Goal: Information Seeking & Learning: Learn about a topic

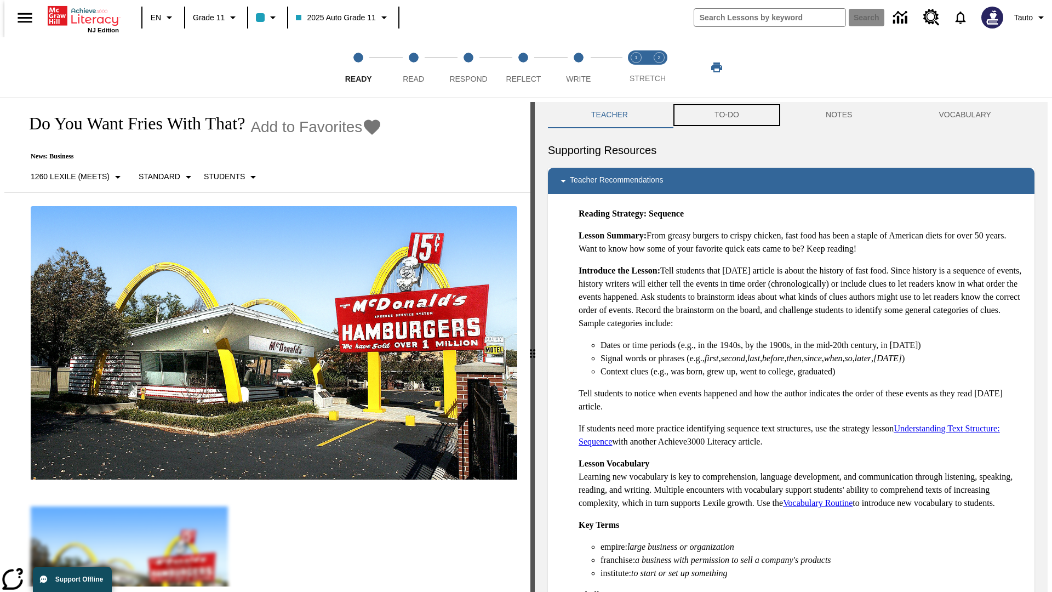
click at [726, 115] on button "TO-DO" at bounding box center [726, 115] width 111 height 26
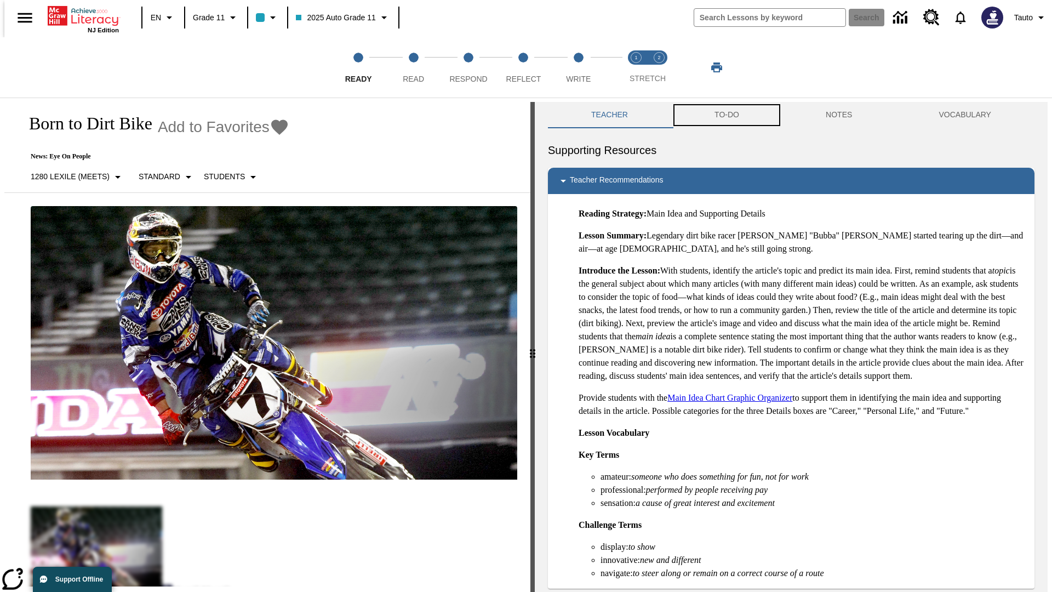
click at [726, 115] on button "TO-DO" at bounding box center [726, 115] width 111 height 26
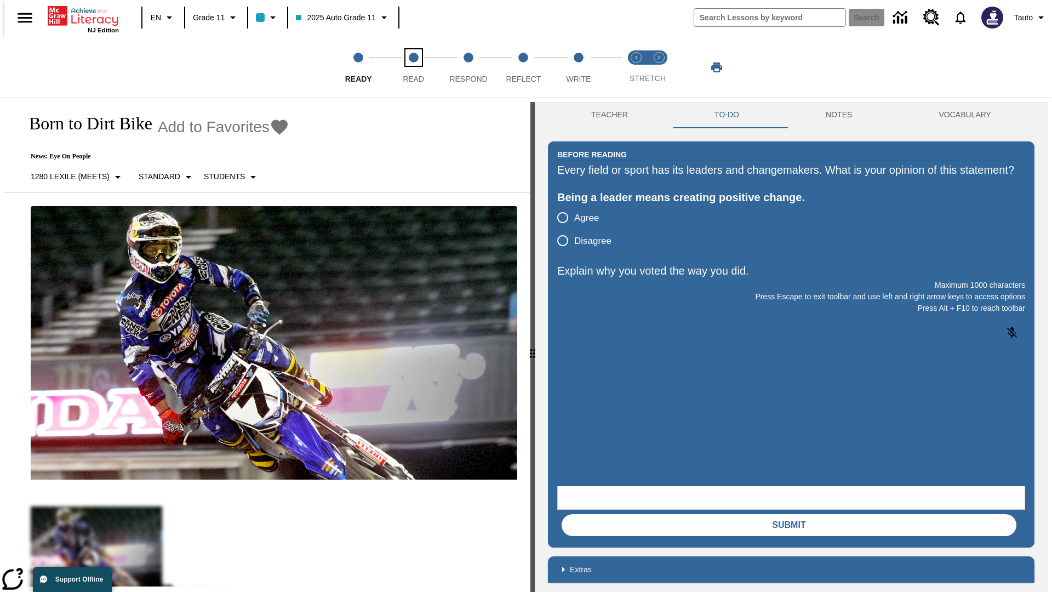
click at [413, 67] on span "Read" at bounding box center [413, 75] width 21 height 20
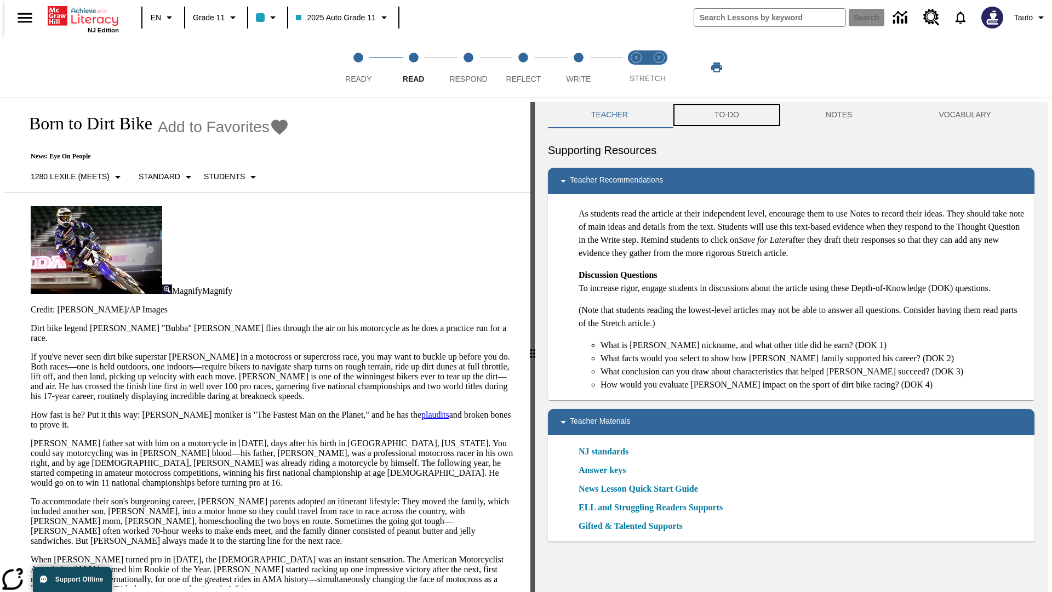
scroll to position [1, 0]
click at [726, 115] on button "TO-DO" at bounding box center [726, 114] width 111 height 26
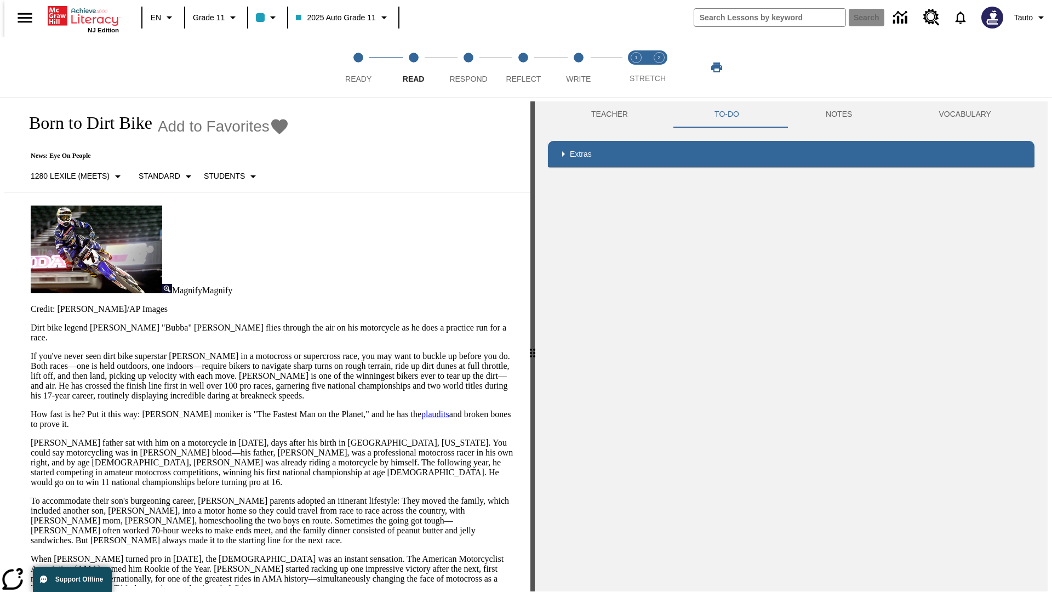
click at [31, 351] on p "If you've never seen dirt bike superstar [PERSON_NAME] in a motocross or superc…" at bounding box center [274, 375] width 487 height 49
